Goal: Information Seeking & Learning: Learn about a topic

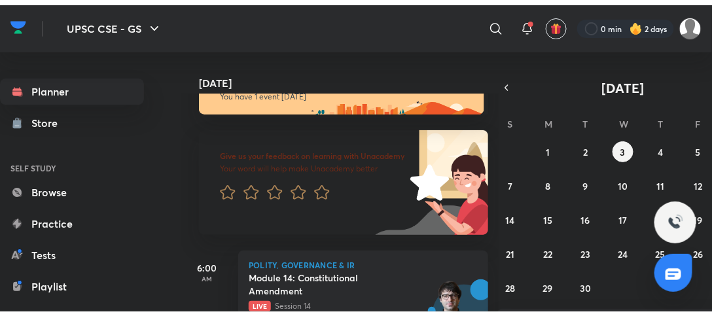
scroll to position [95, 0]
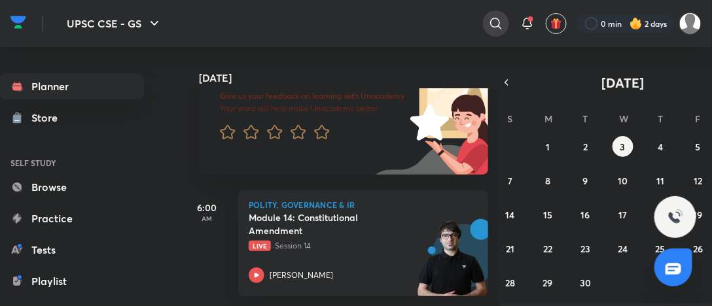
click at [504, 17] on div at bounding box center [496, 23] width 26 height 26
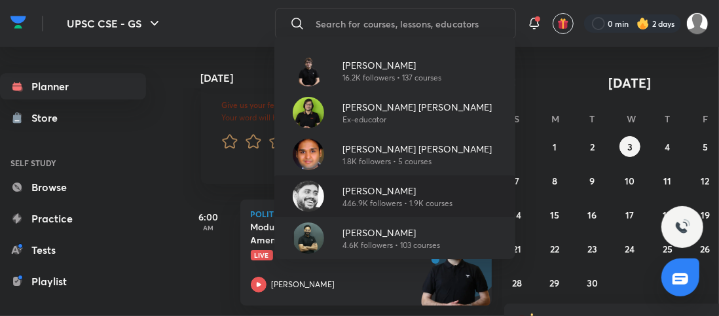
click at [373, 191] on p "[PERSON_NAME]" at bounding box center [397, 191] width 110 height 14
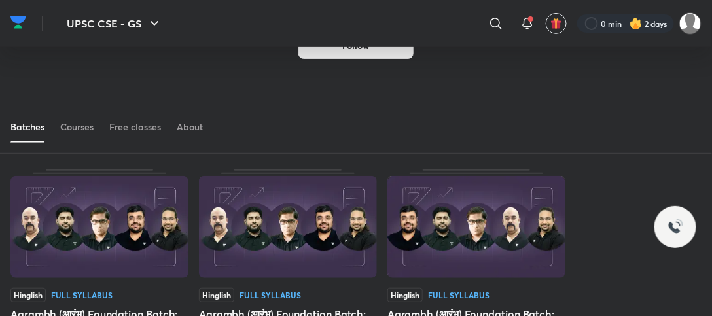
scroll to position [71, 0]
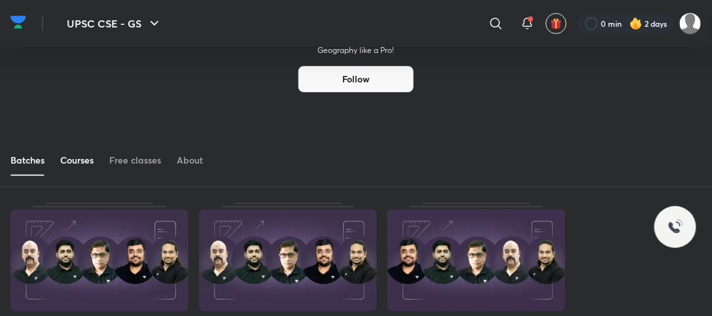
click at [87, 165] on div "Courses" at bounding box center [76, 160] width 33 height 13
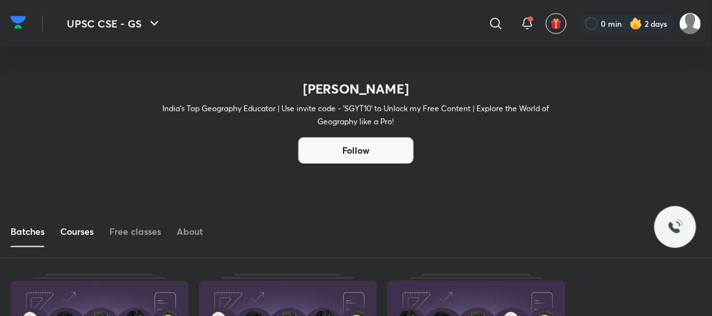
click at [77, 232] on div "Courses" at bounding box center [76, 231] width 33 height 13
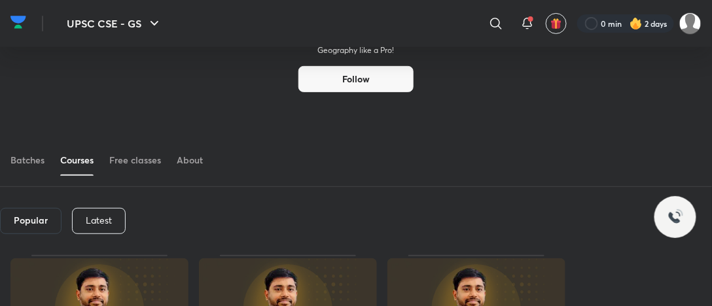
scroll to position [118, 0]
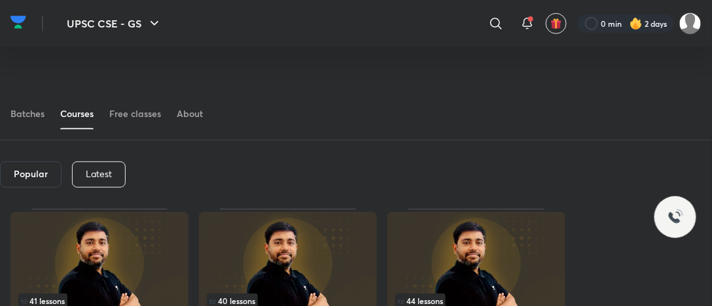
click at [109, 173] on p "Latest" at bounding box center [99, 174] width 26 height 10
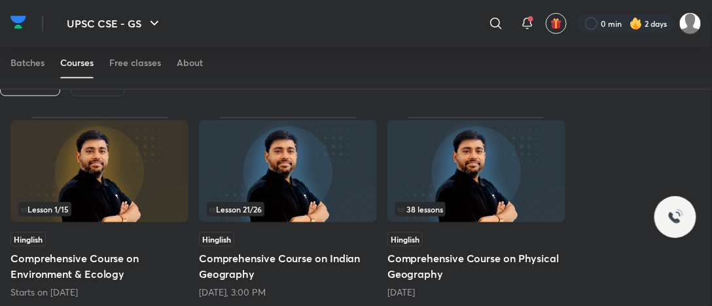
scroll to position [183, 0]
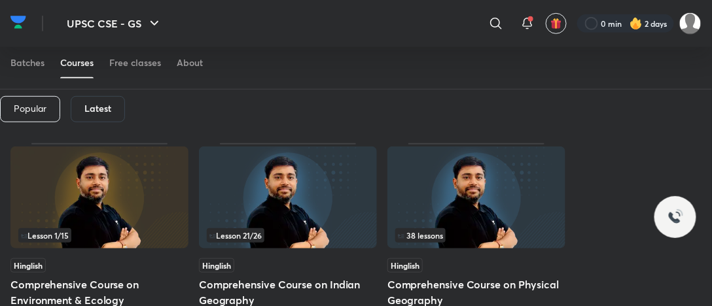
click at [98, 108] on h6 "Latest" at bounding box center [97, 108] width 27 height 10
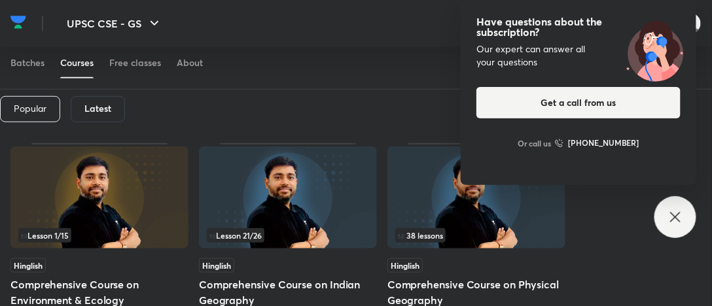
click at [665, 222] on div "Have questions about the subscription? Our expert can answer all your questions…" at bounding box center [675, 217] width 42 height 42
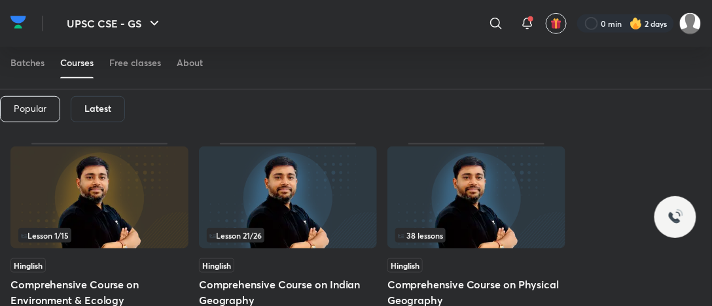
scroll to position [249, 0]
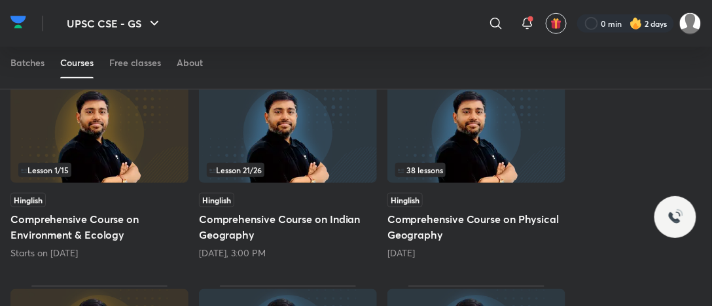
drag, startPoint x: 539, startPoint y: 156, endPoint x: 554, endPoint y: 198, distance: 43.9
click at [556, 201] on div "38 lessons Hinglish Comprehensive Course on Physical Geography [DATE]" at bounding box center [476, 169] width 178 height 182
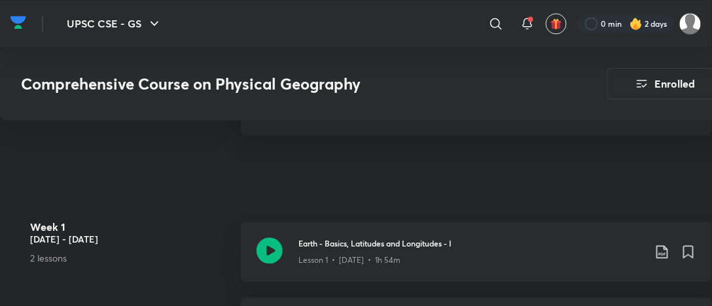
scroll to position [720, 0]
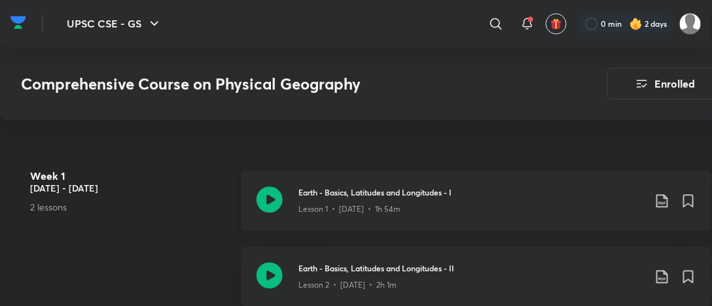
click at [396, 198] on div "Lesson 1 • [DATE] • 1h 54m" at bounding box center [471, 206] width 346 height 17
